Goal: Transaction & Acquisition: Donate

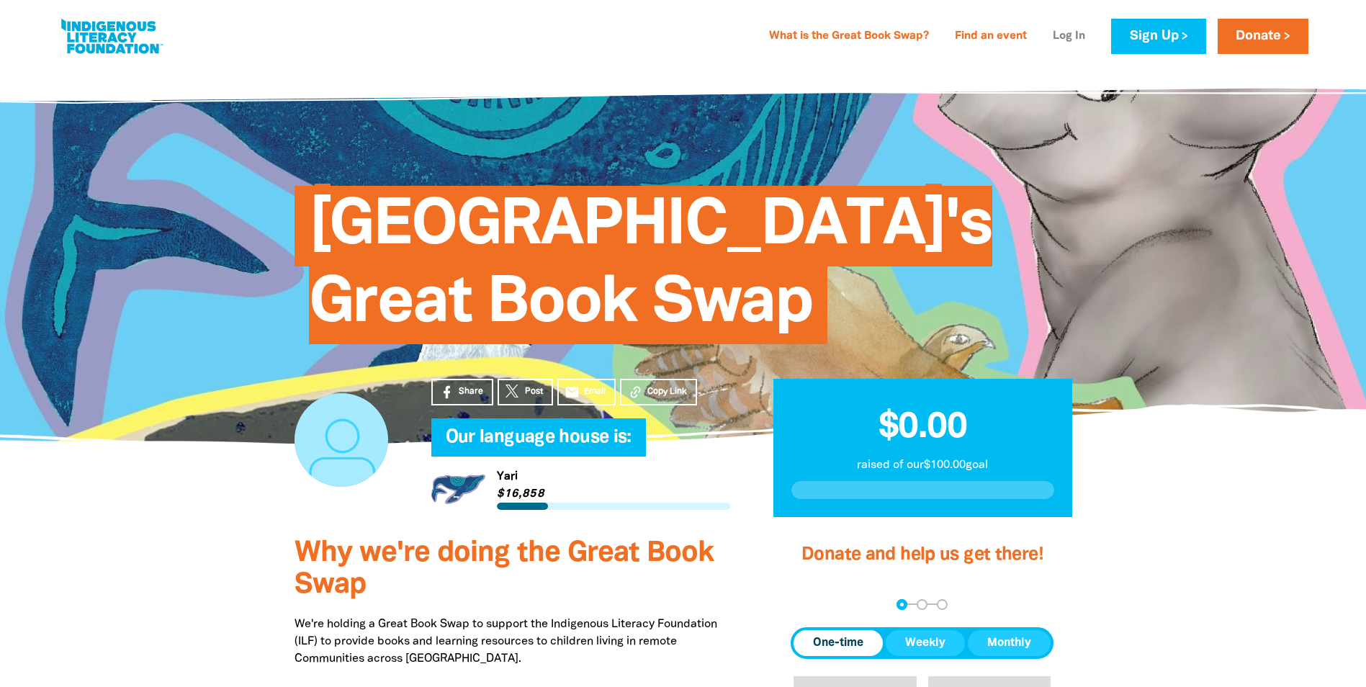
click at [1063, 33] on link "Log In" at bounding box center [1069, 36] width 50 height 23
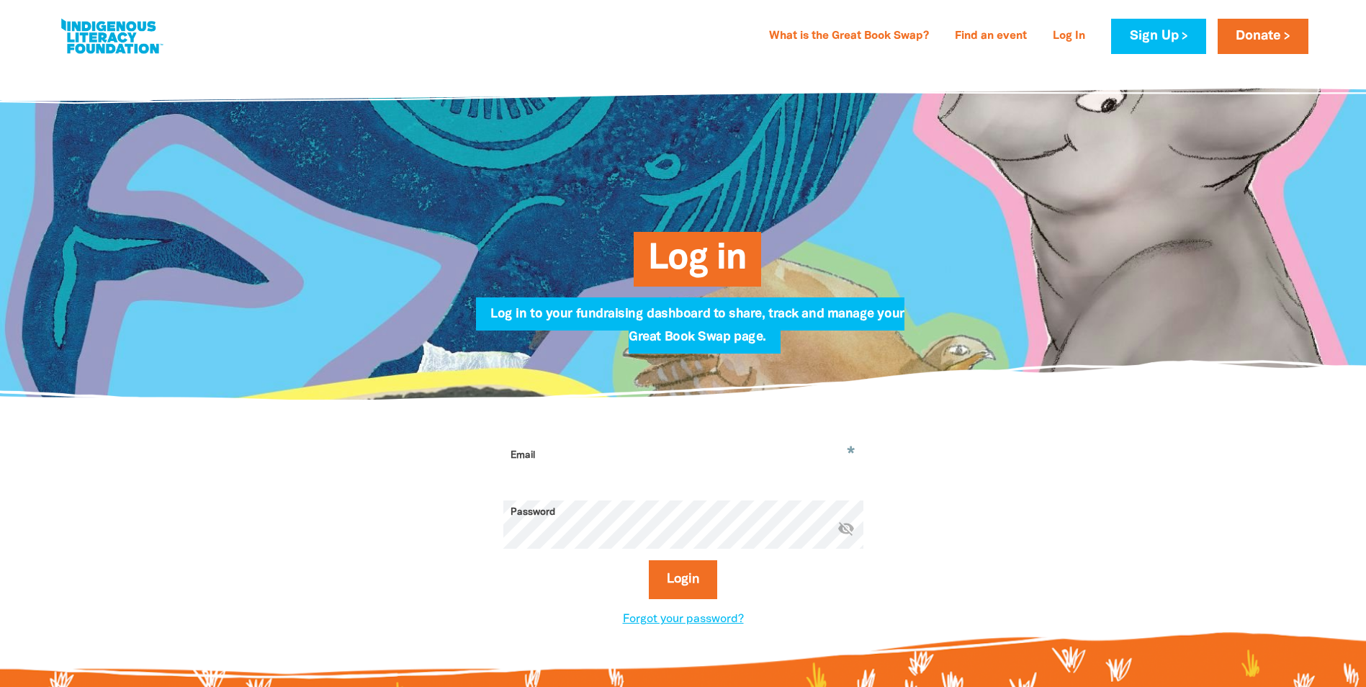
click at [536, 453] on input "Email" at bounding box center [683, 465] width 360 height 45
type input "[EMAIL_ADDRESS][DOMAIN_NAME]"
click at [649, 560] on button "Login" at bounding box center [683, 579] width 68 height 39
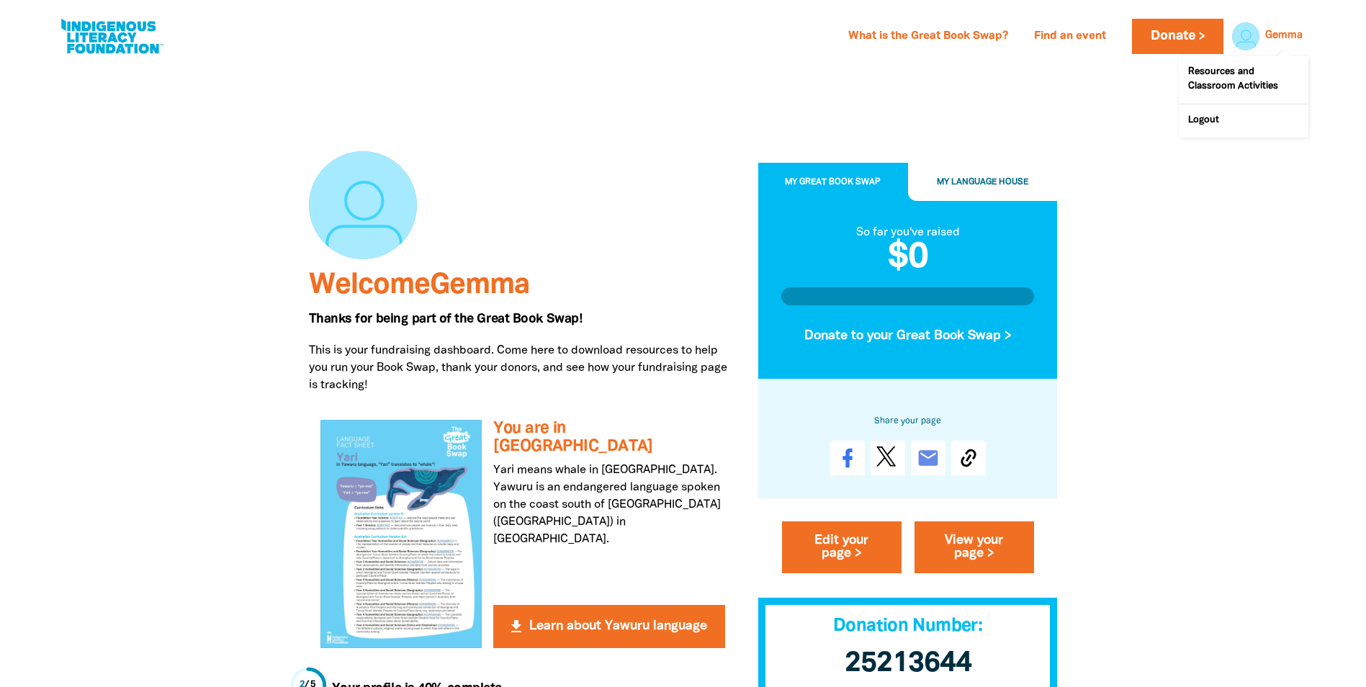
click at [1278, 39] on link "Gemma" at bounding box center [1283, 36] width 37 height 10
click at [1186, 35] on link "Donate" at bounding box center [1177, 36] width 91 height 35
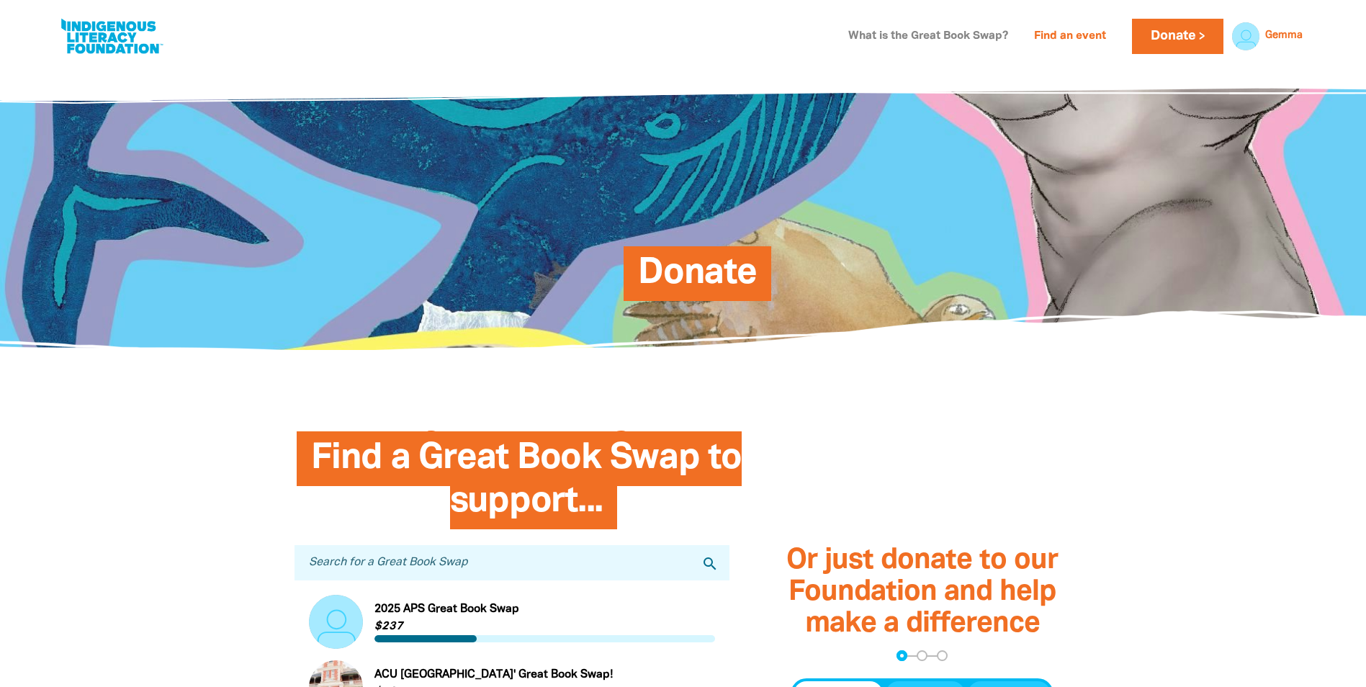
click at [968, 35] on link "What is the Great Book Swap?" at bounding box center [927, 36] width 177 height 23
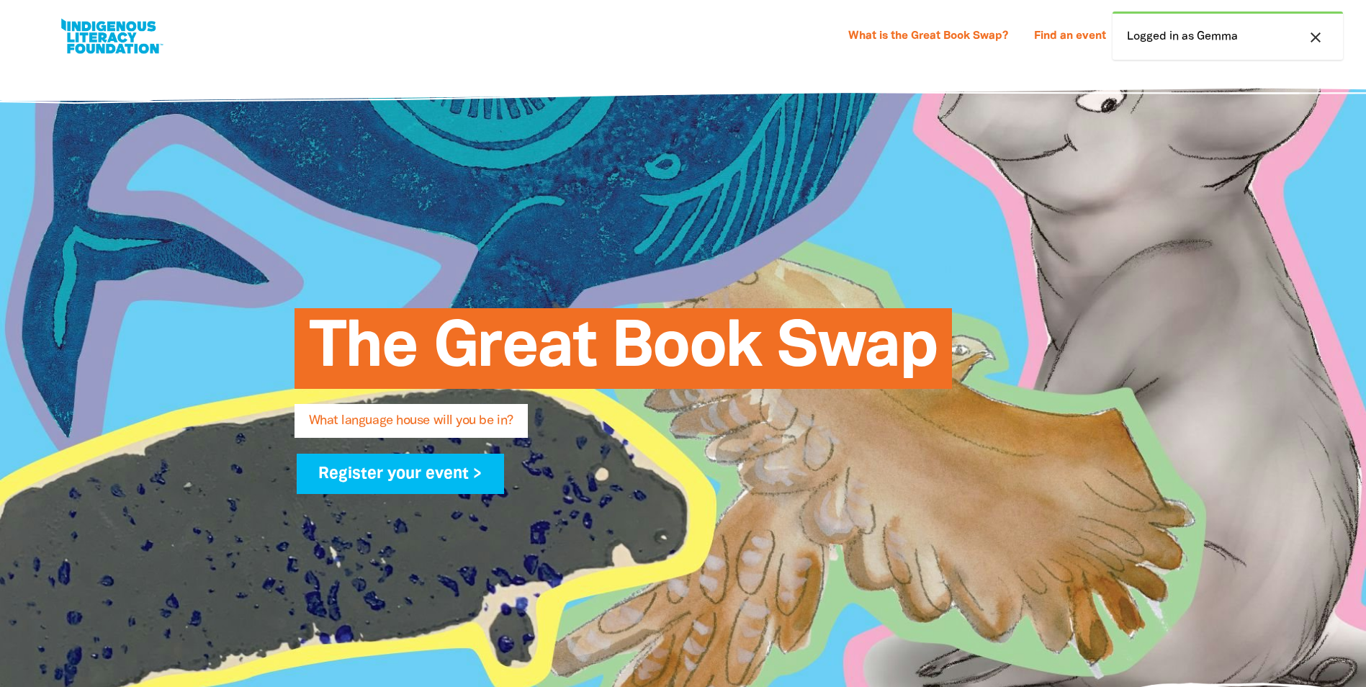
select select "early-learning"
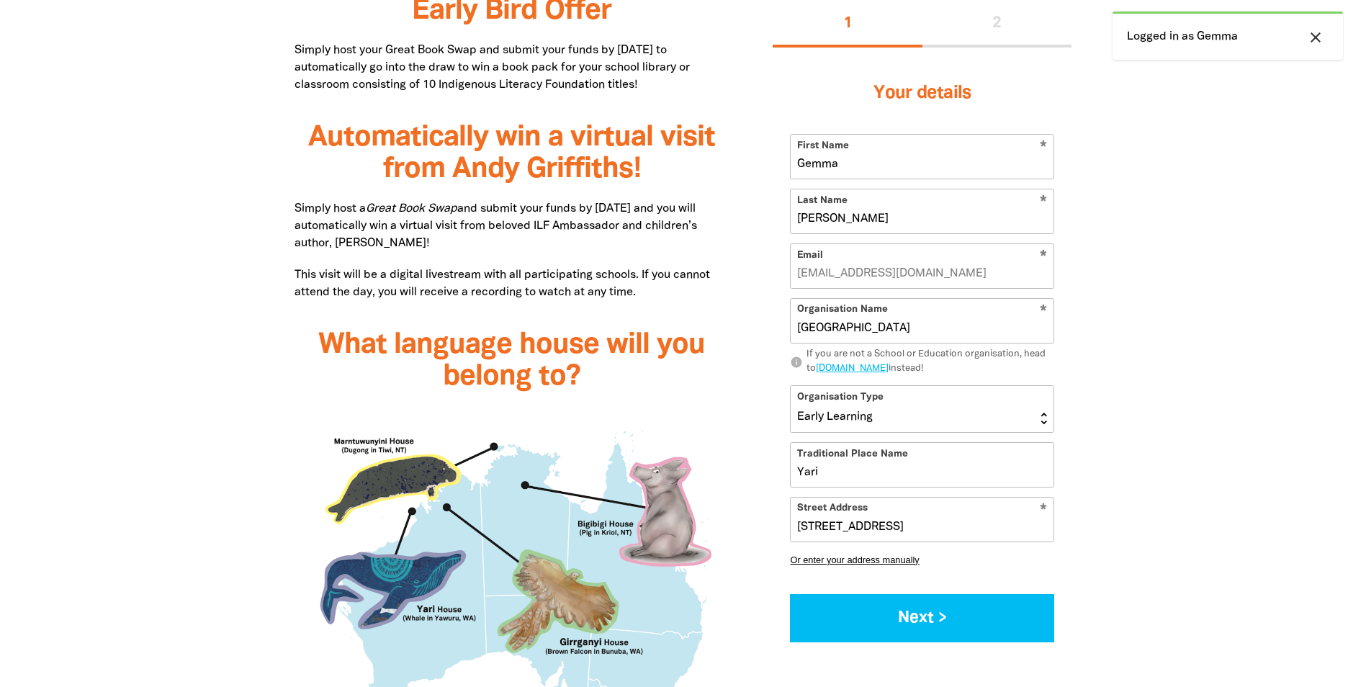
scroll to position [1054, 0]
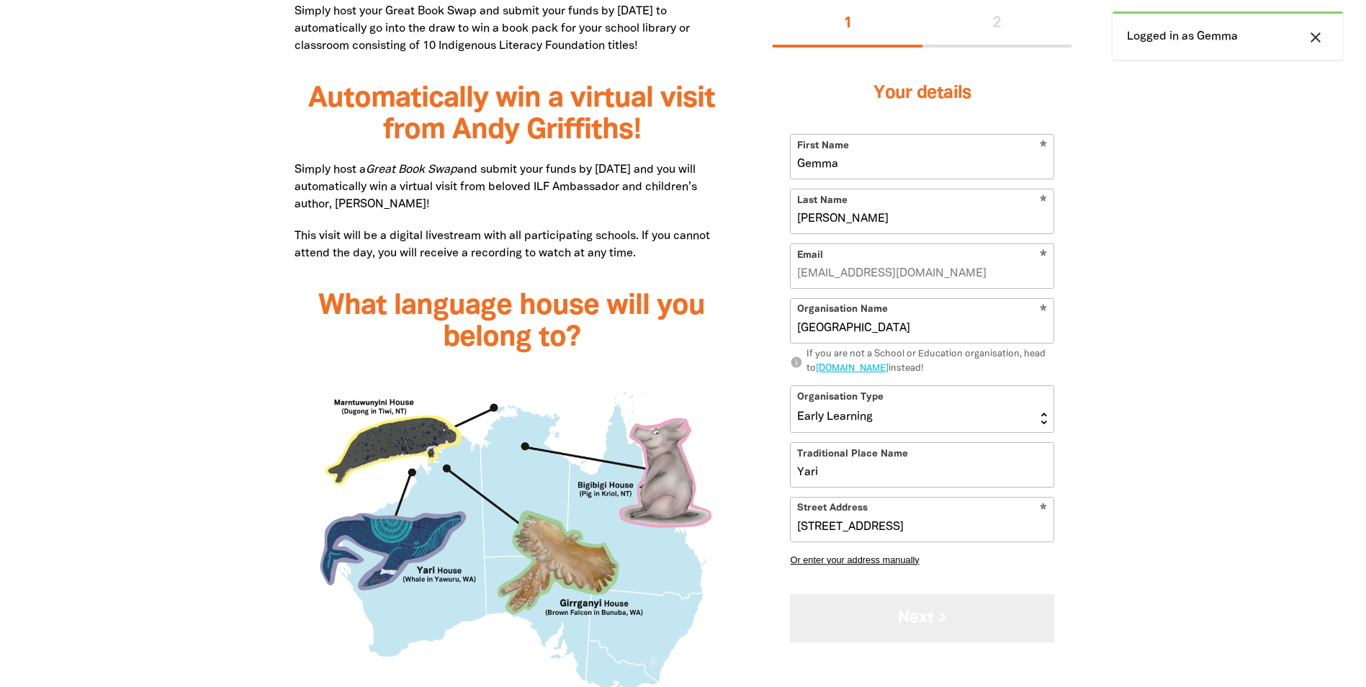
click at [973, 609] on button "Next >" at bounding box center [922, 618] width 264 height 48
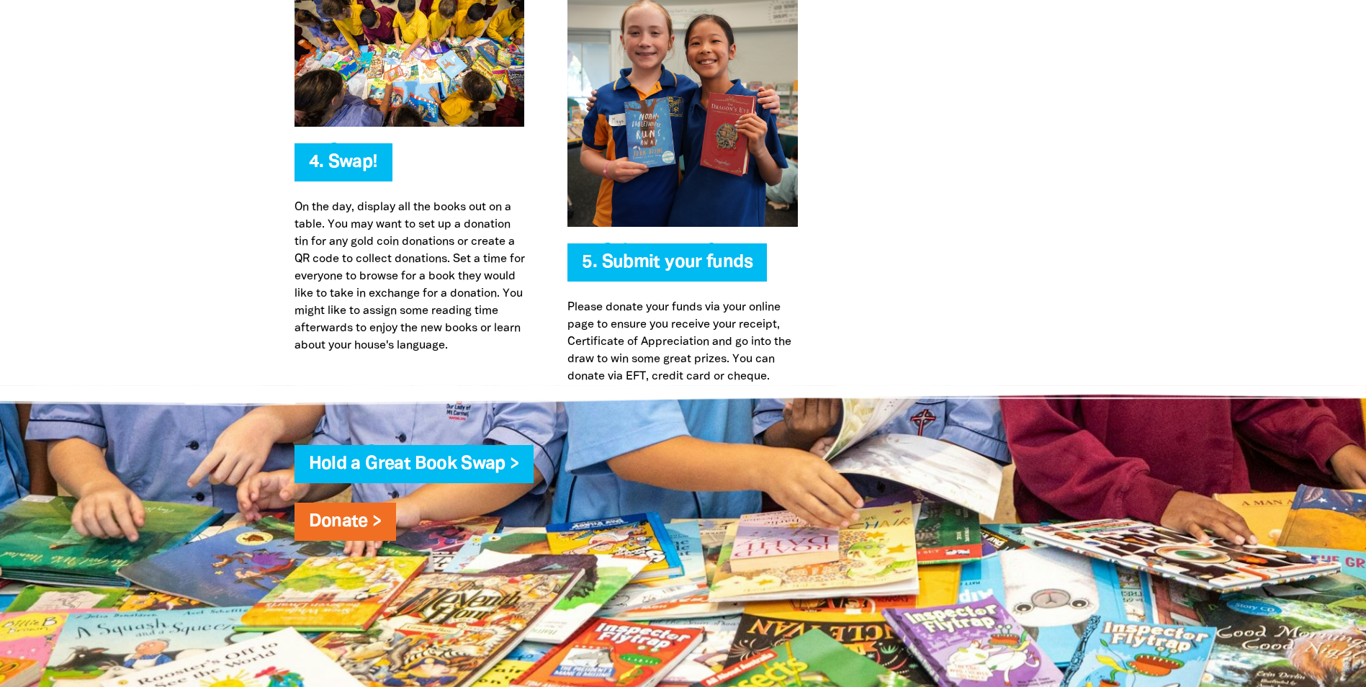
scroll to position [3573, 0]
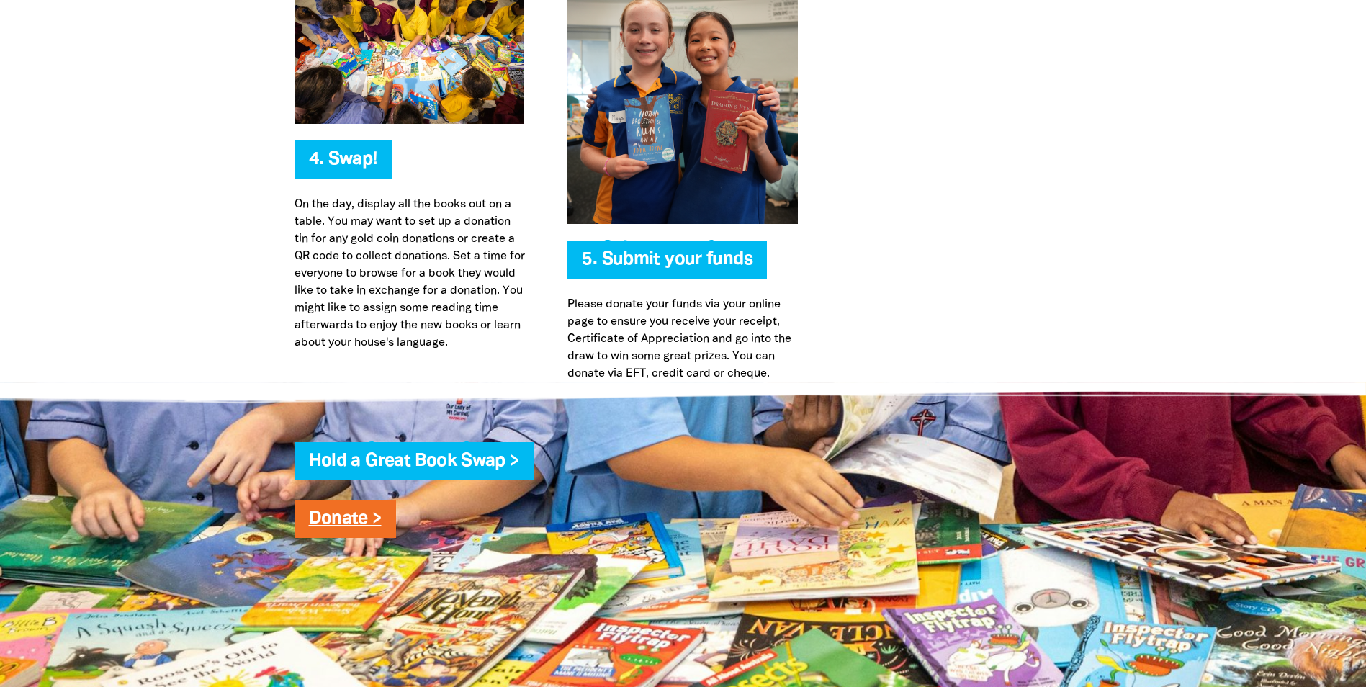
click at [314, 522] on link "Donate >" at bounding box center [345, 518] width 73 height 17
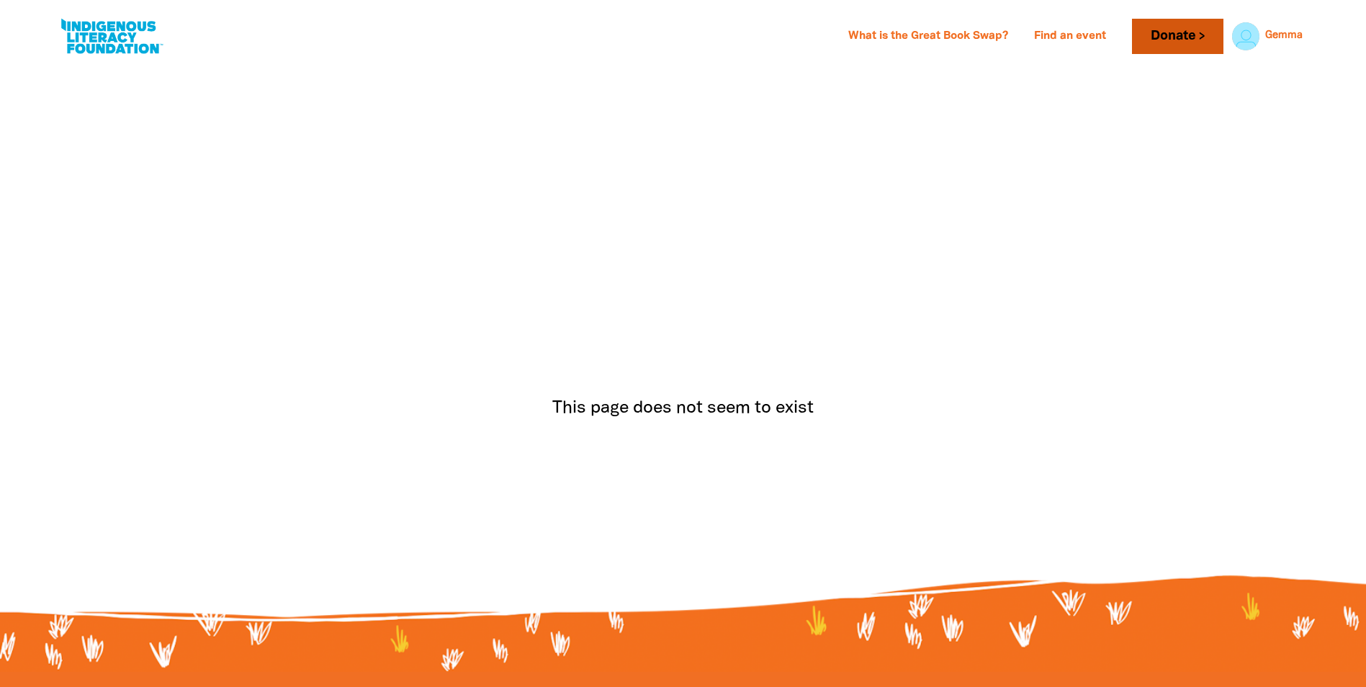
click at [1137, 30] on link "Donate" at bounding box center [1177, 36] width 91 height 35
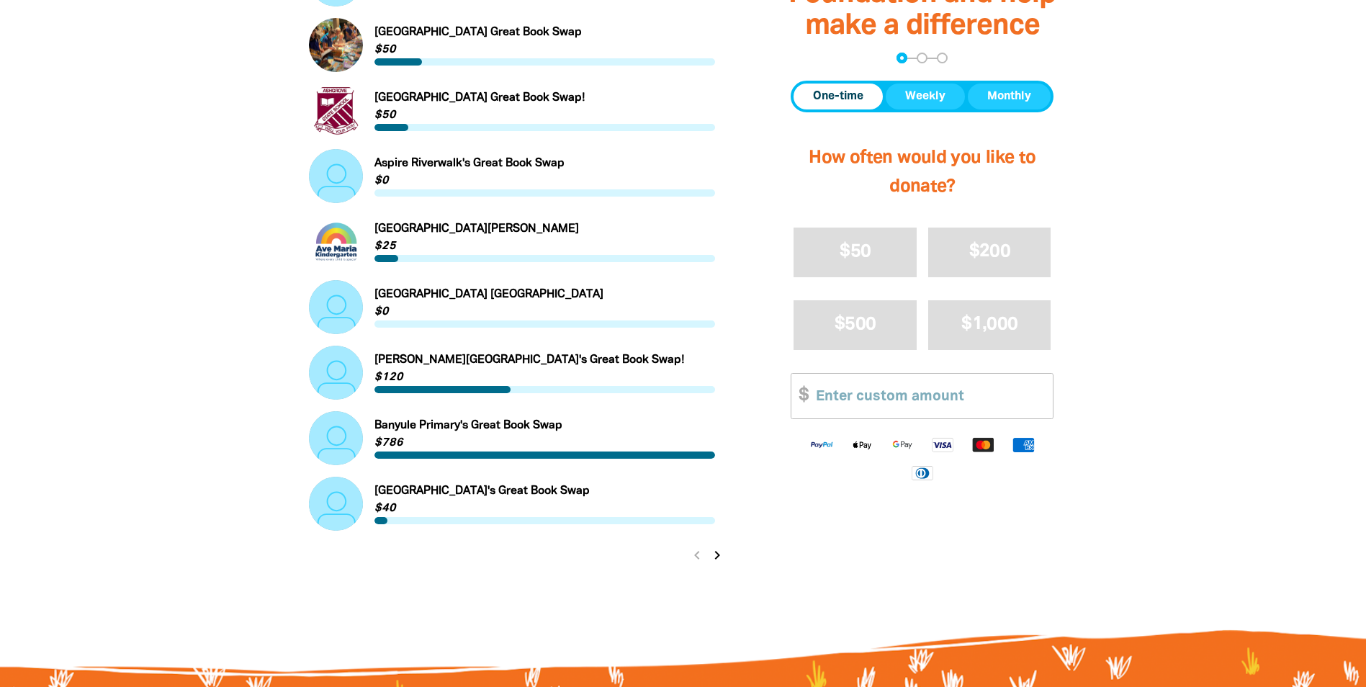
scroll to position [1368, 0]
